Goal: Task Accomplishment & Management: Manage account settings

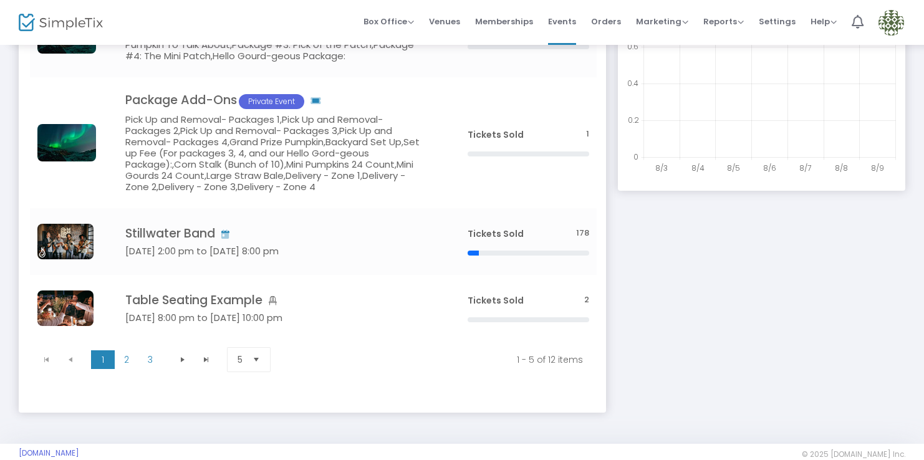
scroll to position [298, 0]
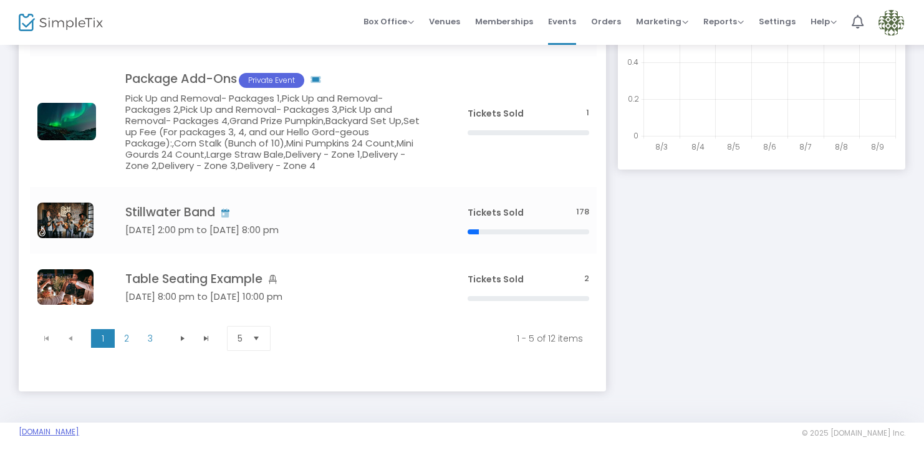
click at [79, 434] on link "[DOMAIN_NAME]" at bounding box center [49, 432] width 60 height 10
click at [892, 24] on img at bounding box center [891, 23] width 26 height 26
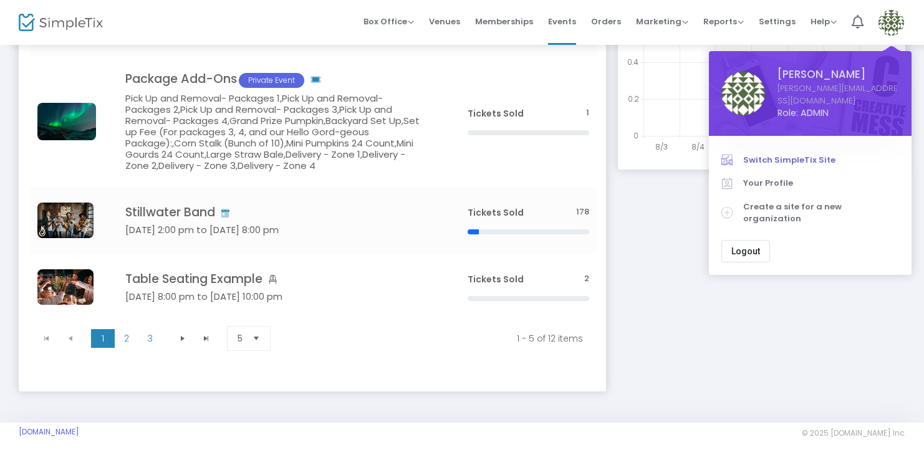
click at [785, 154] on span "Switch SimpleTix Site" at bounding box center [821, 160] width 156 height 12
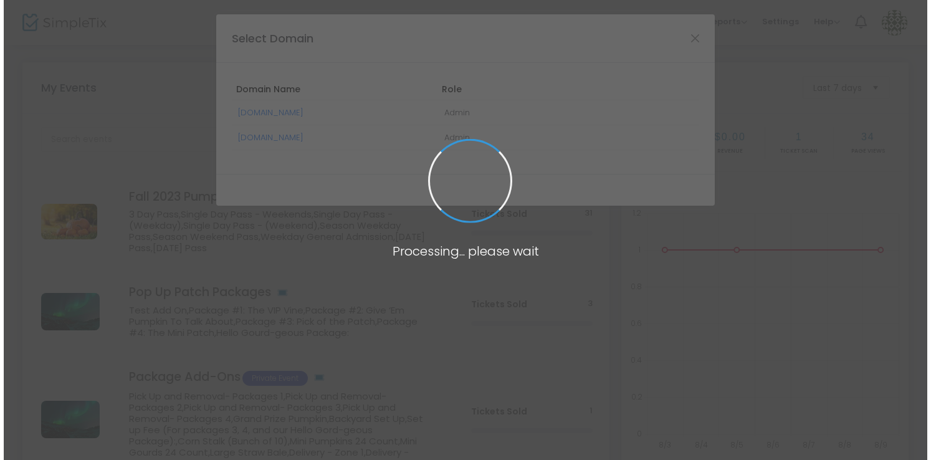
scroll to position [0, 0]
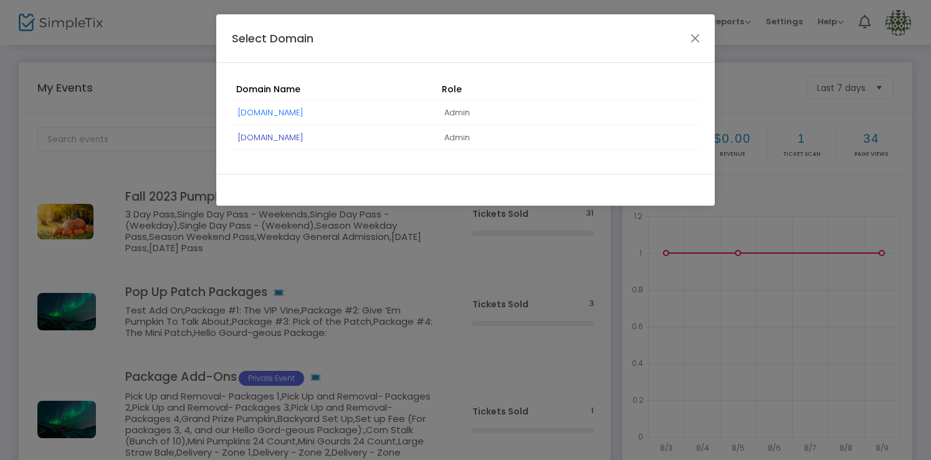
click at [304, 139] on link "[DOMAIN_NAME]" at bounding box center [270, 138] width 65 height 12
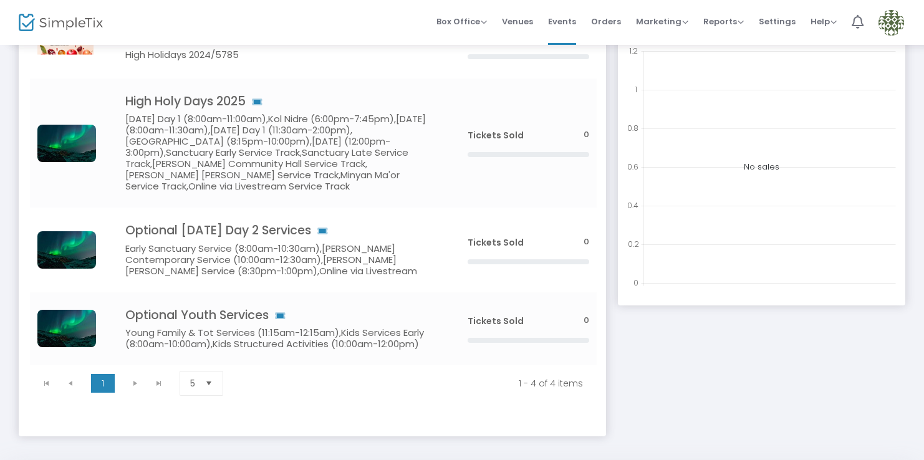
scroll to position [207, 0]
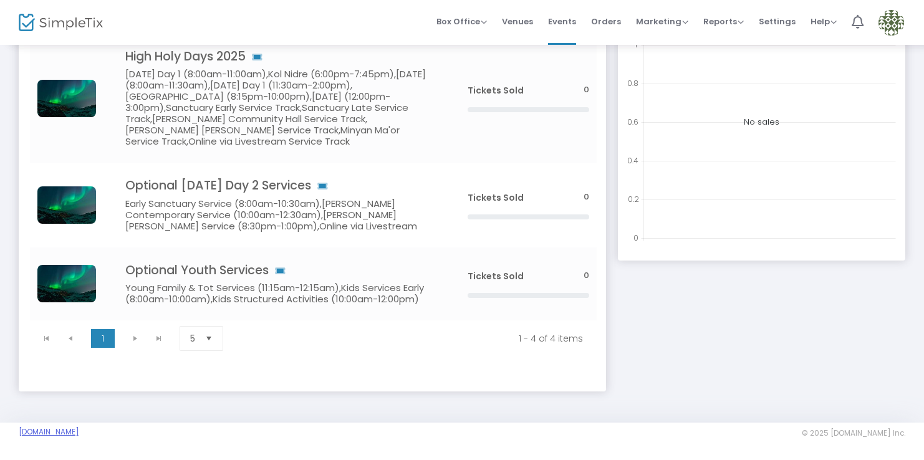
click at [79, 431] on link "[DOMAIN_NAME]" at bounding box center [49, 432] width 60 height 10
click at [777, 22] on span "Settings" at bounding box center [776, 22] width 37 height 32
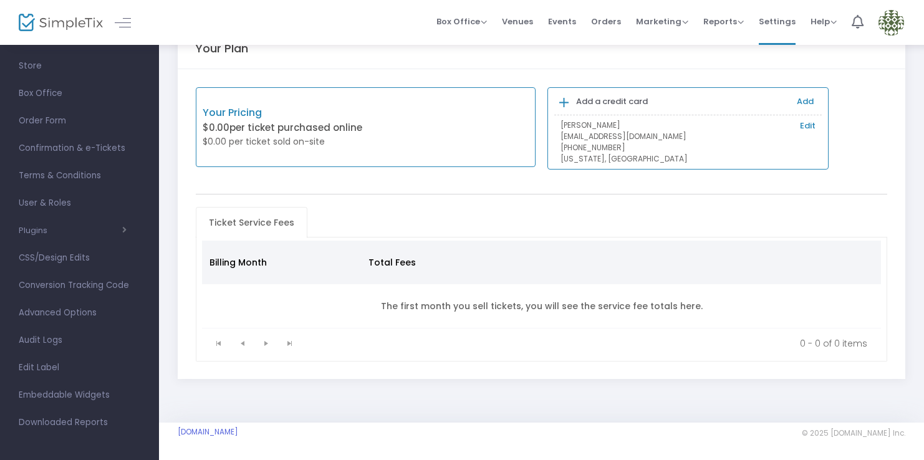
scroll to position [78, 0]
click at [76, 311] on span "Advanced Options" at bounding box center [80, 310] width 122 height 16
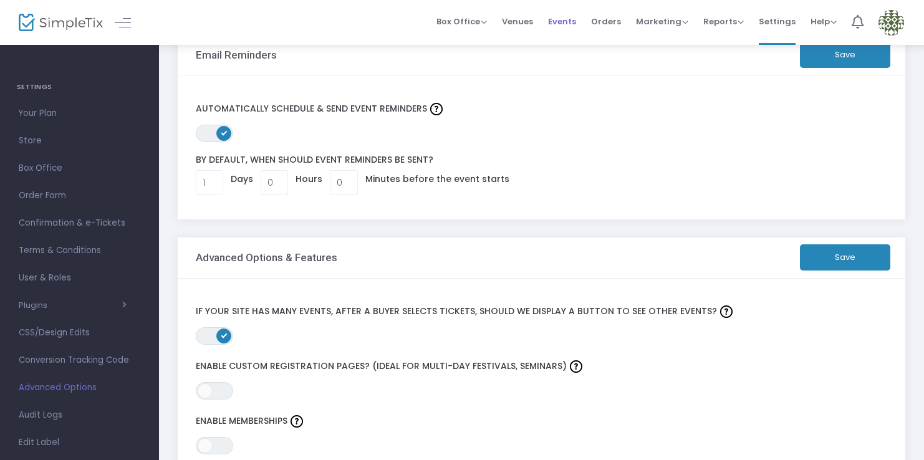
click at [569, 21] on span "Events" at bounding box center [562, 22] width 28 height 32
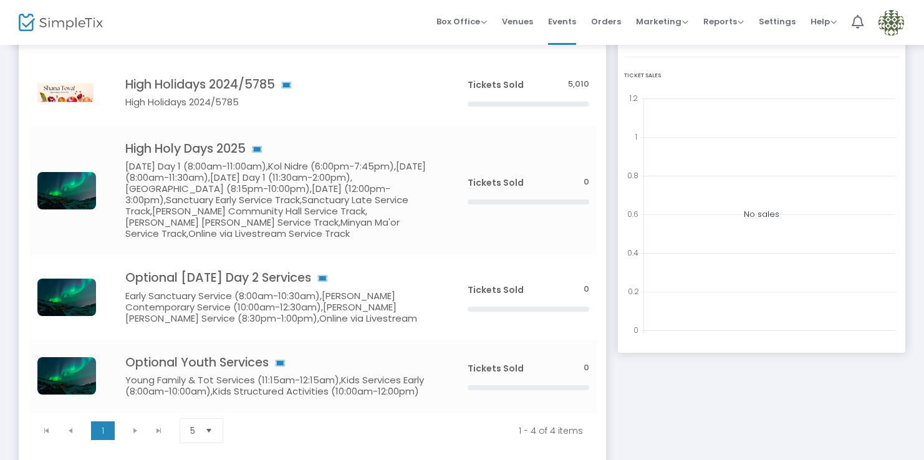
scroll to position [105, 0]
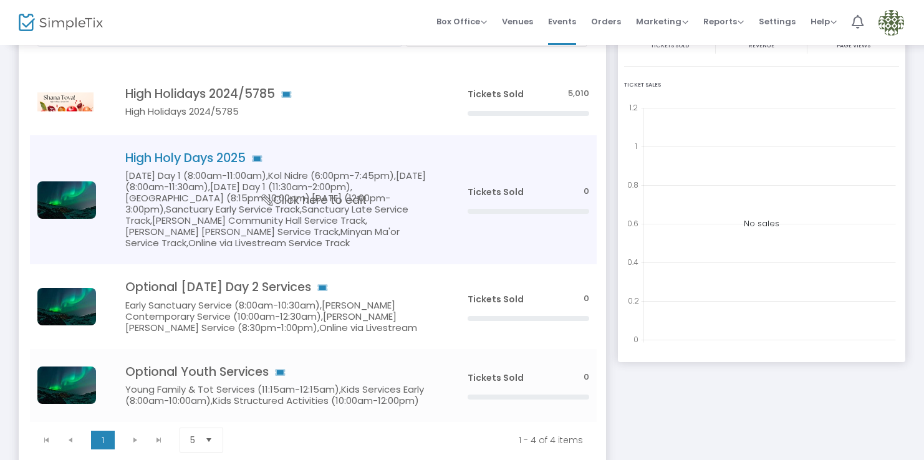
click at [372, 204] on h5 "Rosh Hashanah Day 1 (8:00am-11:00am),Kol Nidre (6:00pm-7:45pm),Yom Kippur (8:00…" at bounding box center [277, 209] width 305 height 79
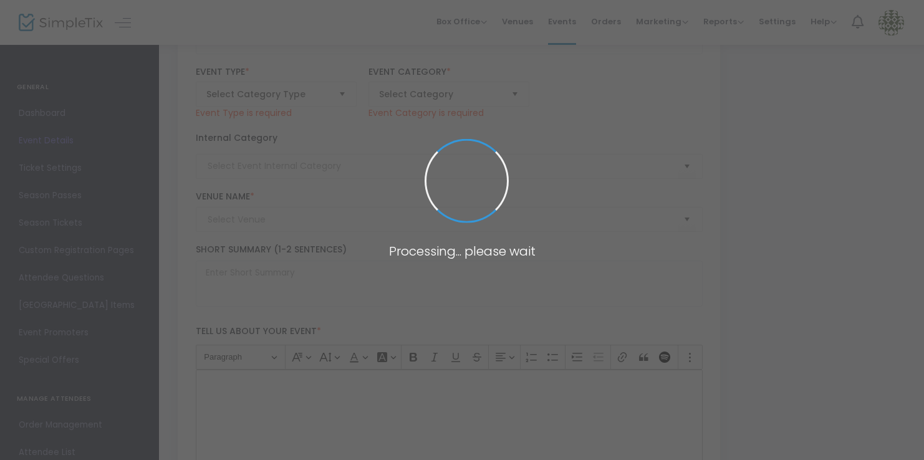
type input "High Holy Days 2025"
type textarea "text"
type input "Buy Tickets"
type input "Temple Emanuel of Newton"
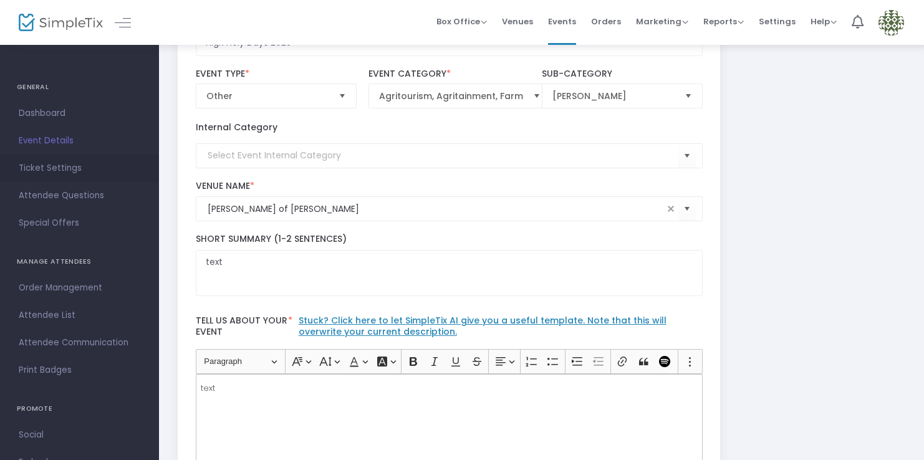
click at [75, 171] on span "Ticket Settings" at bounding box center [80, 168] width 122 height 16
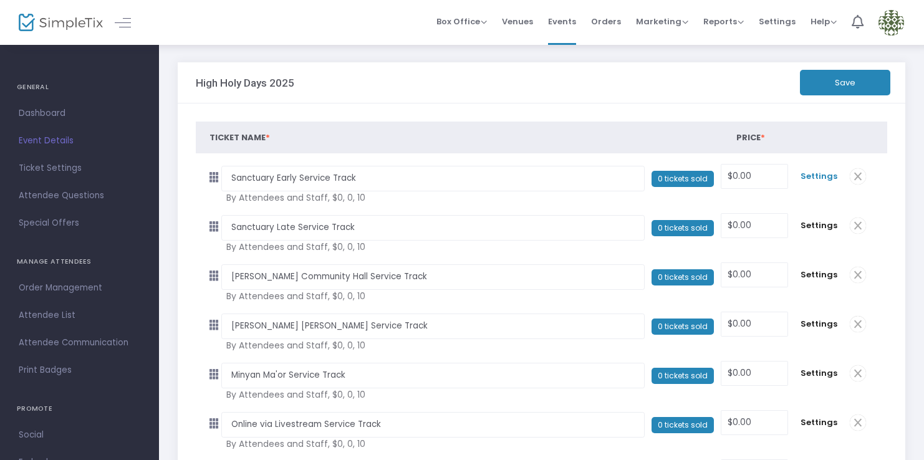
click at [821, 176] on span "Settings" at bounding box center [818, 176] width 37 height 12
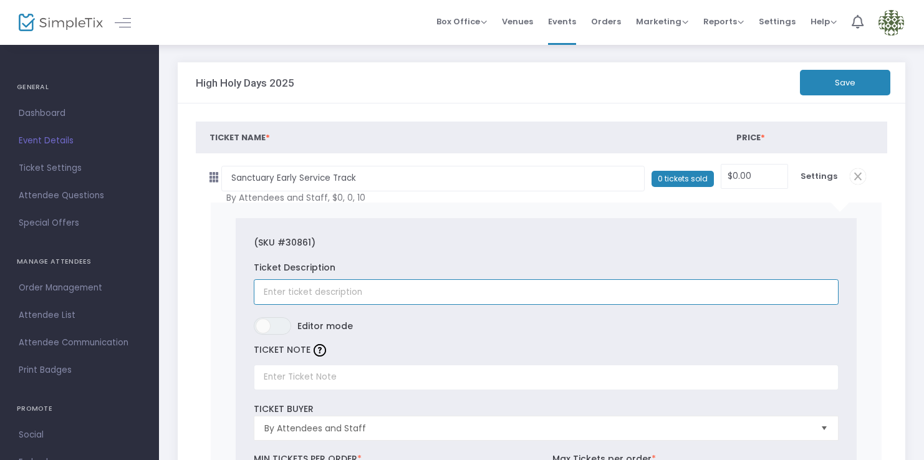
click at [355, 300] on input "text" at bounding box center [546, 292] width 585 height 26
click at [385, 296] on input "Includes" at bounding box center [546, 292] width 585 height 26
paste input "Rosh Hashanah Day 1 (8:00am-11:00am)"
click at [496, 297] on input "Includes Rosh Hashanah Day 1 (8:00am-11:00am)," at bounding box center [546, 292] width 585 height 26
paste input "Kol Nidre (6:00pm-7:45pm)"
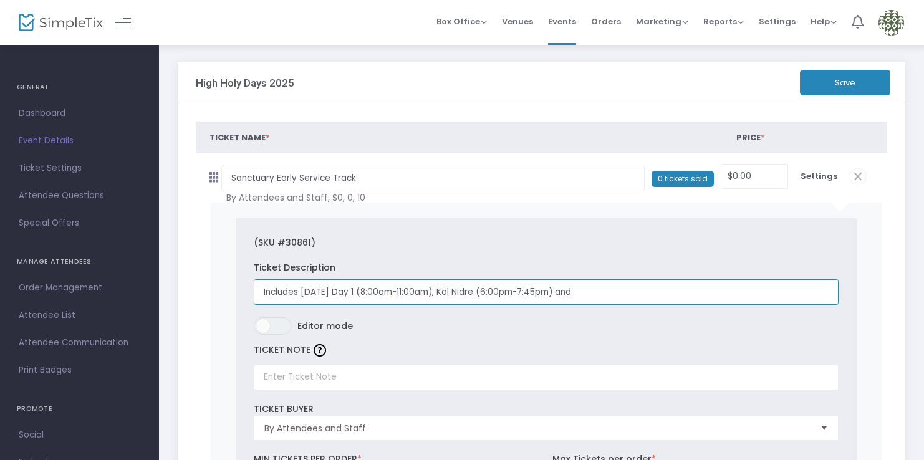
paste input "Yom Kippur (8:00am-11:30am)"
type input "Includes Rosh Hashanah Day 1 (8:00am-11:00am), Kol Nidre (6:00pm-7:45pm) and Yo…"
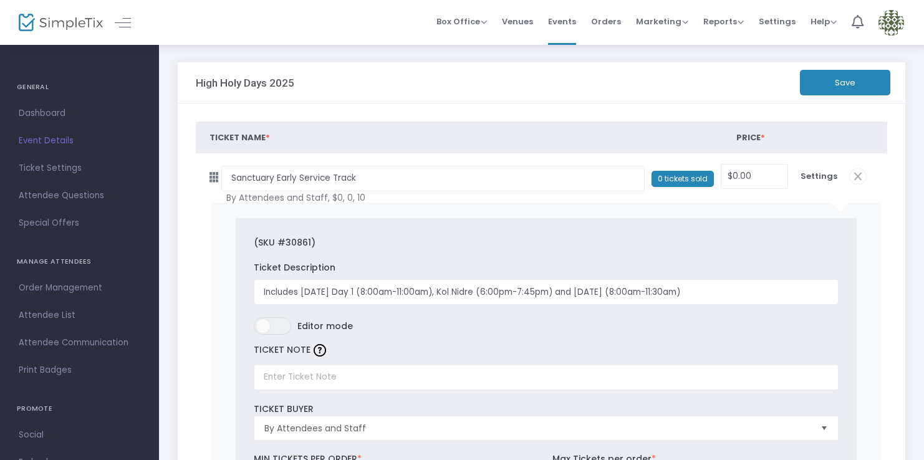
click at [861, 79] on button "Save" at bounding box center [845, 83] width 90 height 26
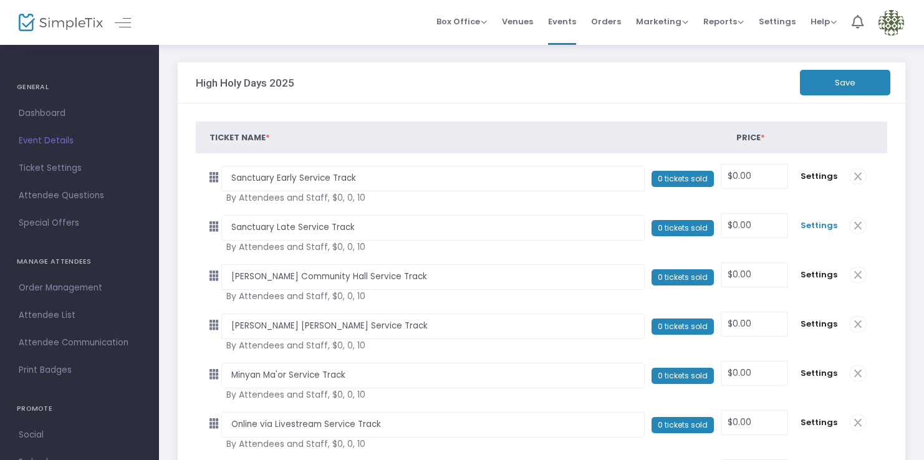
click at [825, 226] on span "Settings" at bounding box center [818, 225] width 37 height 12
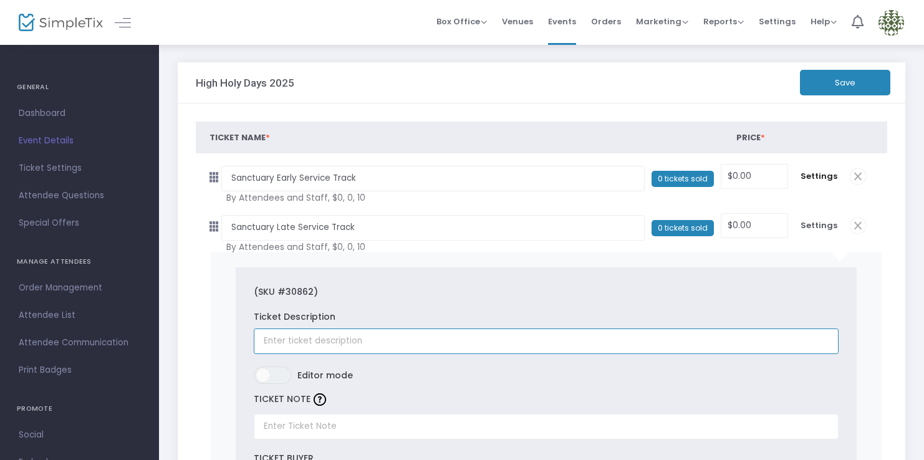
click at [337, 344] on input "text" at bounding box center [546, 341] width 585 height 26
paste input "Rosh Hashanah Day 1 (11:30am-2:00pm)"
click at [497, 337] on input "Includes Rosh Hashanah Day 1 (11:30am-2:00pm)," at bounding box center [546, 341] width 585 height 26
paste input "Kol Nidre (8:15pm-10:00pm)"
click at [646, 343] on input "Includes Rosh Hashanah Day 1 (11:30am-2:00pm), Kol Nidre (8:15pm-10:00pm) and" at bounding box center [546, 341] width 585 height 26
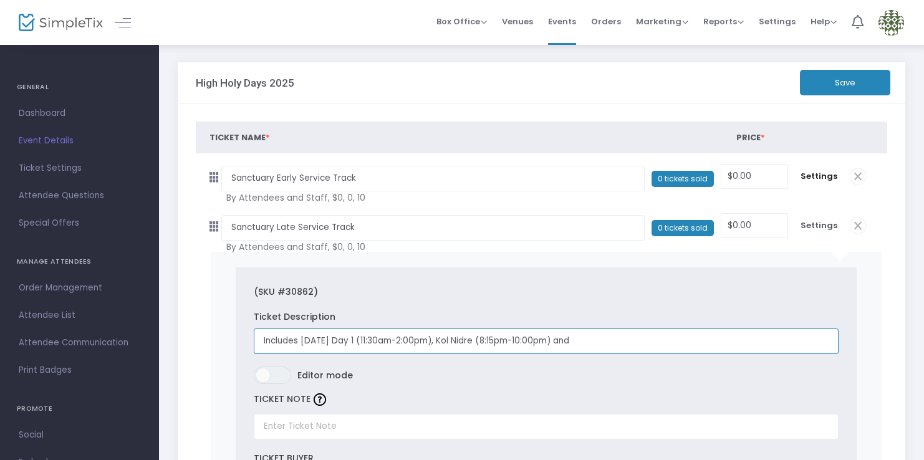
paste input "Yom Kippur (12:00pm-3:00pm)"
type input "Includes Rosh Hashanah Day 1 (11:30am-2:00pm), Kol Nidre (8:15pm-10:00pm) and Y…"
click at [862, 80] on button "Save" at bounding box center [845, 83] width 90 height 26
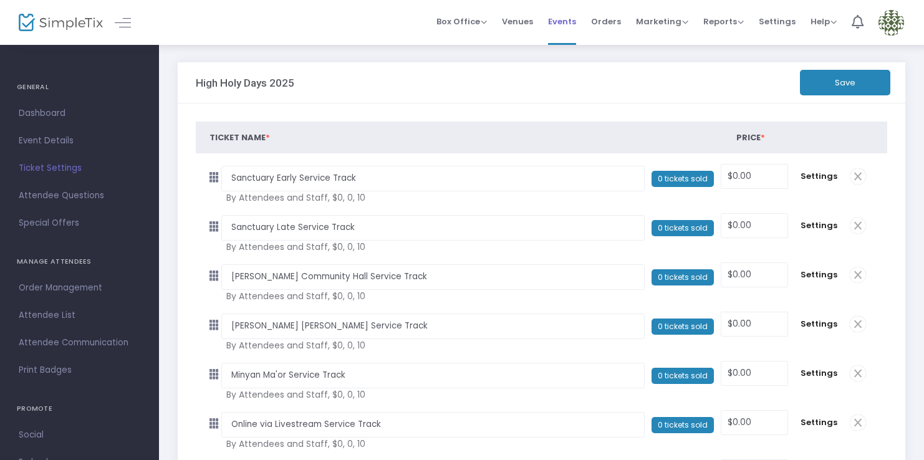
click at [568, 19] on span "Events" at bounding box center [562, 22] width 28 height 32
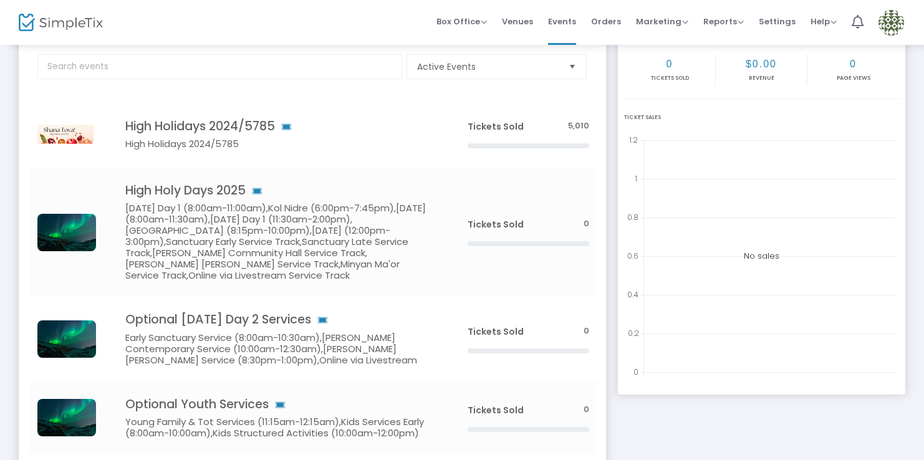
scroll to position [67, 0]
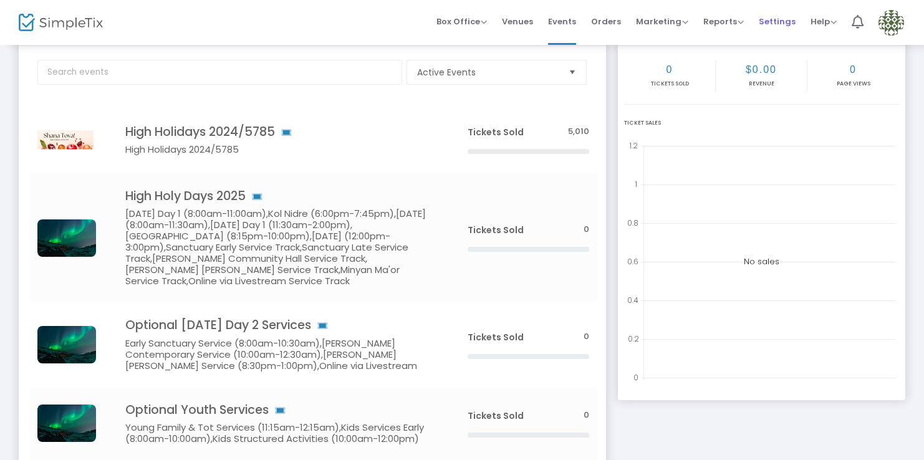
click at [767, 24] on span "Settings" at bounding box center [776, 22] width 37 height 32
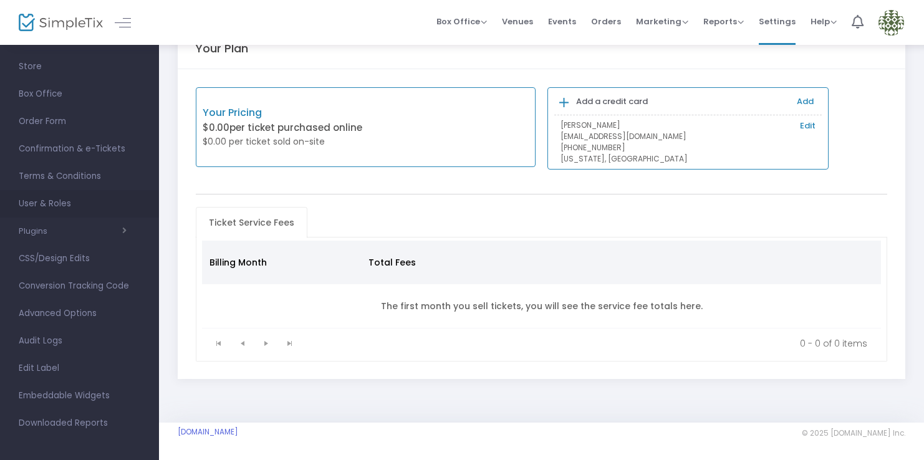
scroll to position [78, 0]
click at [37, 360] on span "Edit Label" at bounding box center [80, 364] width 122 height 16
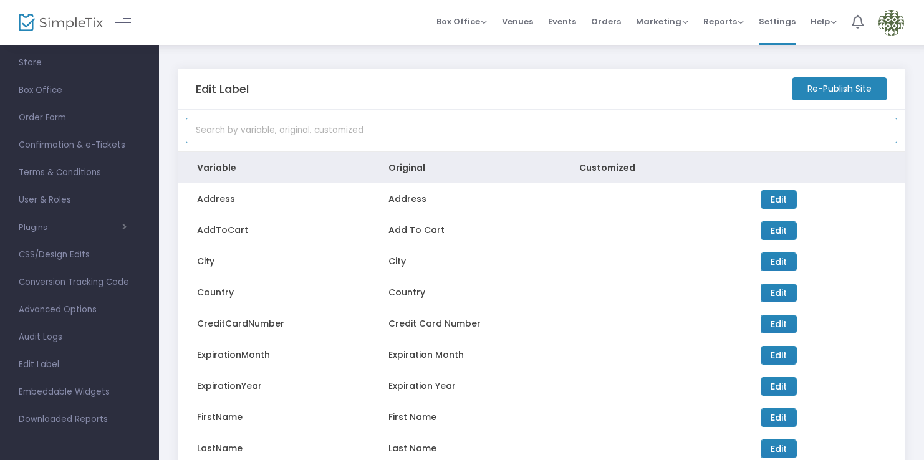
click at [345, 129] on input at bounding box center [541, 131] width 711 height 26
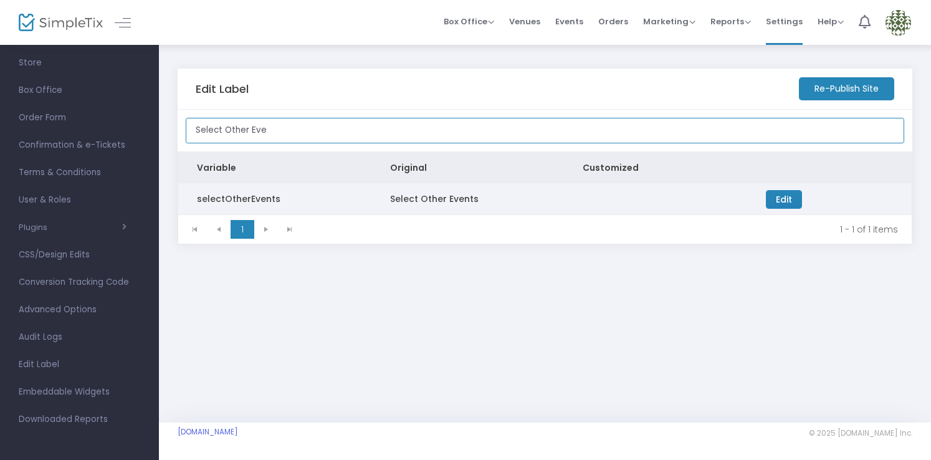
type input "Select Other Eve"
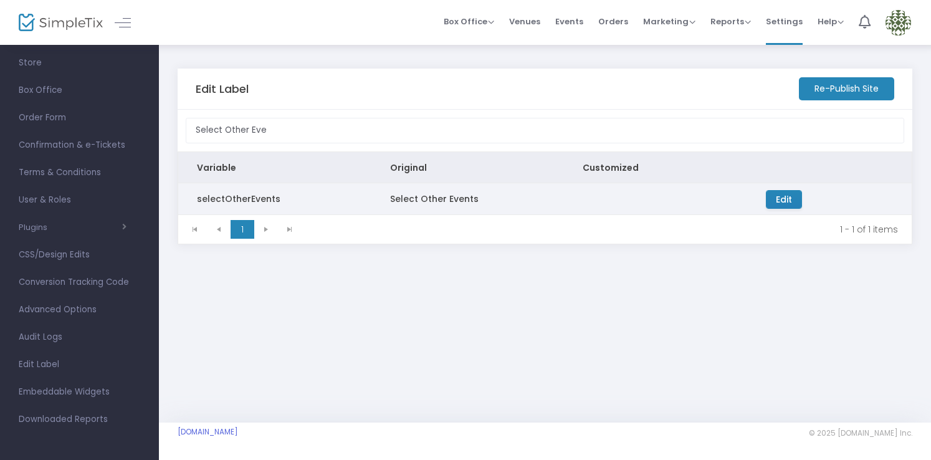
click at [781, 201] on span "Edit" at bounding box center [784, 199] width 16 height 12
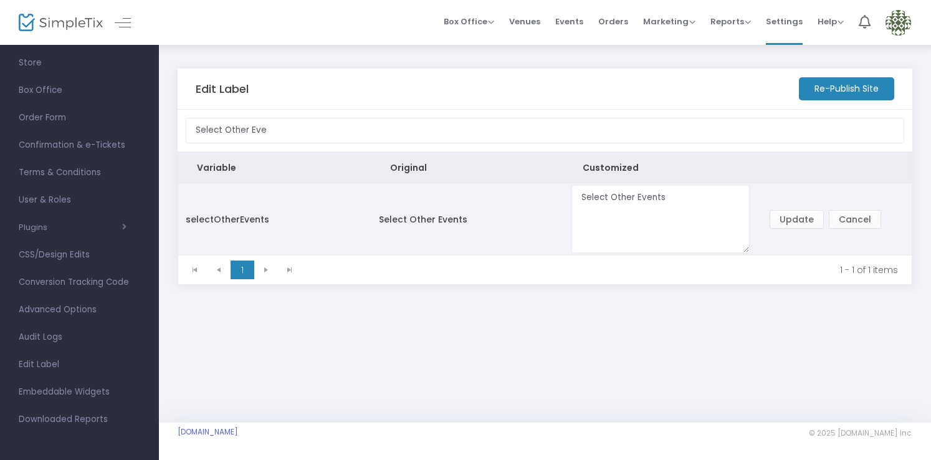
drag, startPoint x: 681, startPoint y: 198, endPoint x: 520, endPoint y: 197, distance: 160.8
click at [520, 197] on tr "selectOtherEvents Select Other Events Select Other Events Edit Update Cancel" at bounding box center [545, 218] width 734 height 71
drag, startPoint x: 637, startPoint y: 197, endPoint x: 560, endPoint y: 197, distance: 76.7
click at [560, 197] on tr "selectOtherEvents Select Other Events Click Here for More Optional Services Edi…" at bounding box center [545, 218] width 734 height 71
type textarea "More Optional Services"
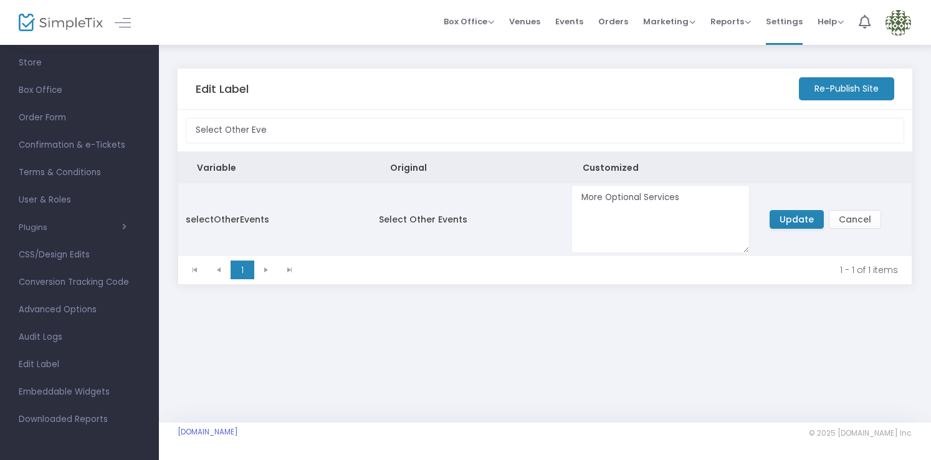
click at [797, 222] on button "Update" at bounding box center [797, 219] width 54 height 19
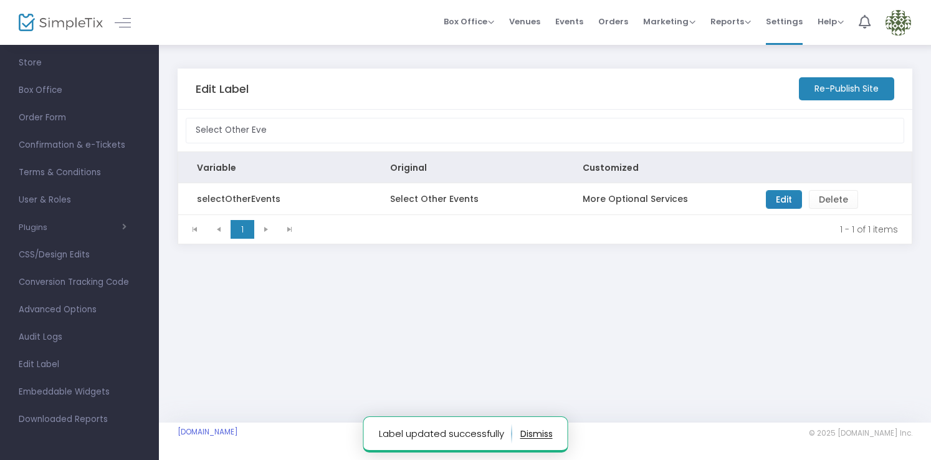
click at [841, 93] on m-button "Re-Publish Site" at bounding box center [846, 88] width 95 height 23
